Goal: Go to known website: Go to known website

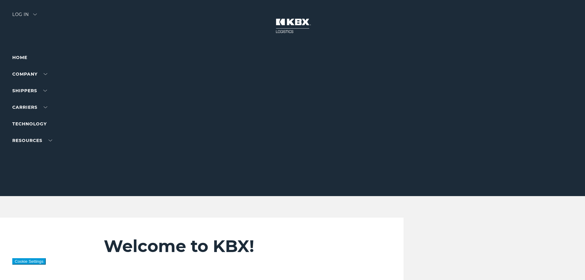
click at [25, 11] on div at bounding box center [295, 98] width 590 height 196
click at [22, 14] on div "Log in" at bounding box center [24, 16] width 25 height 9
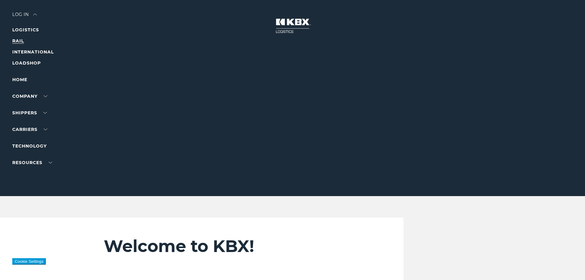
click at [17, 41] on link "RAIL" at bounding box center [18, 41] width 12 height 6
click at [18, 40] on link "RAIL" at bounding box center [18, 41] width 12 height 6
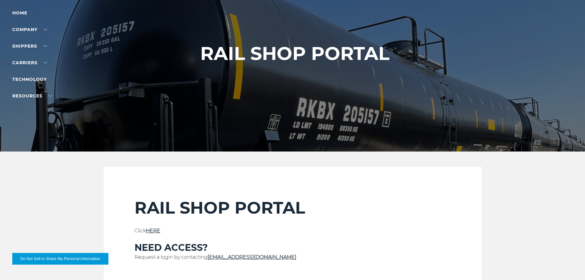
scroll to position [92, 0]
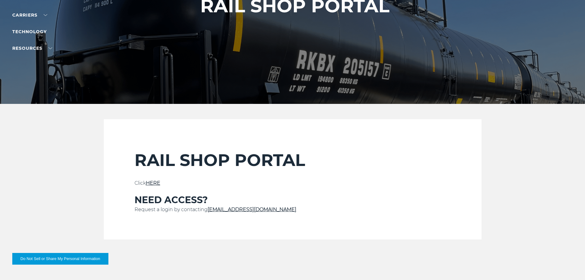
click at [151, 183] on link "HERE" at bounding box center [153, 183] width 14 height 6
